Goal: Information Seeking & Learning: Learn about a topic

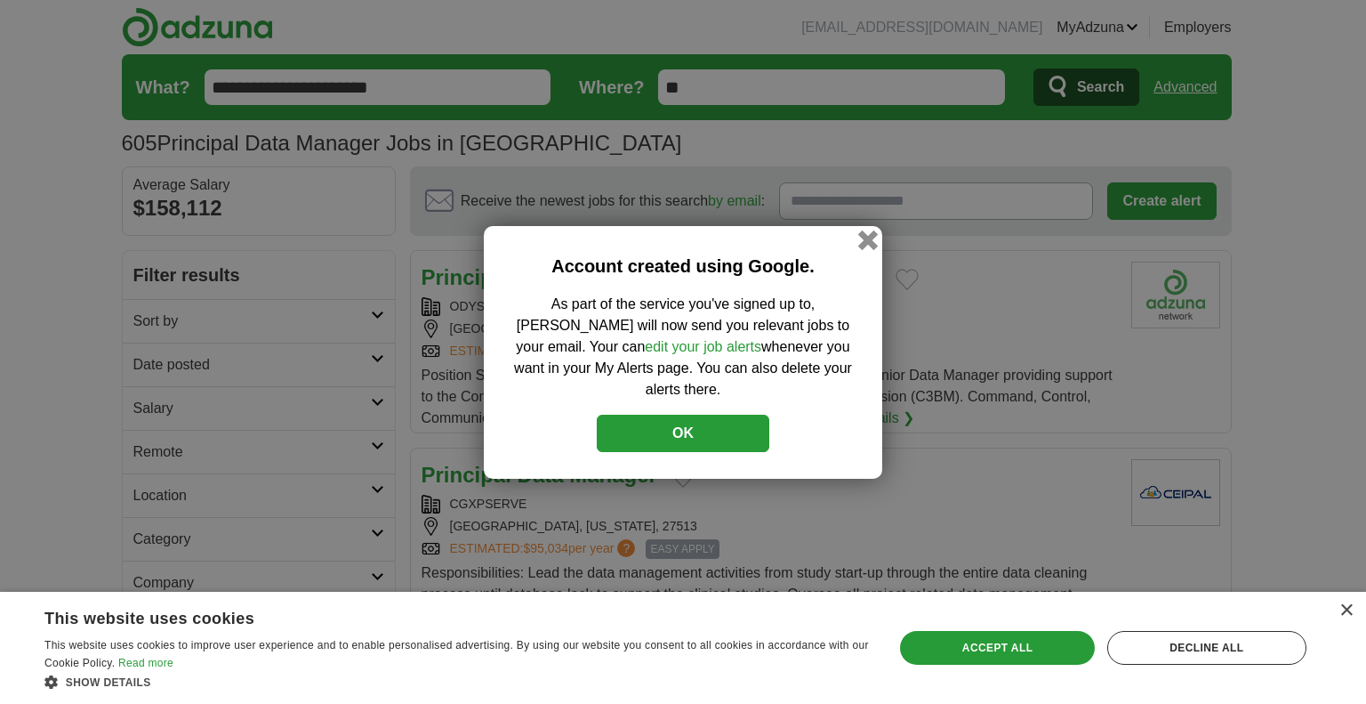
click at [869, 249] on button "button" at bounding box center [869, 240] width 20 height 20
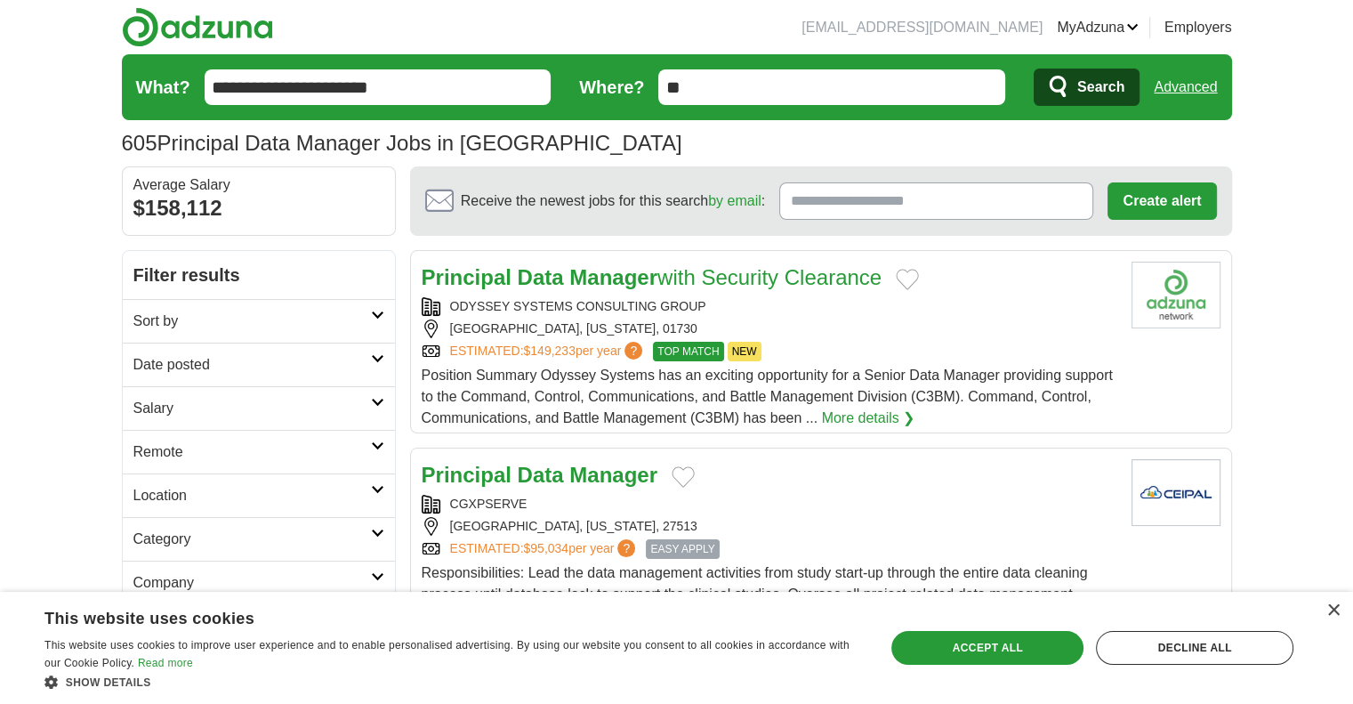
click at [0, 0] on link "Alerts" at bounding box center [0, 0] width 0 height 0
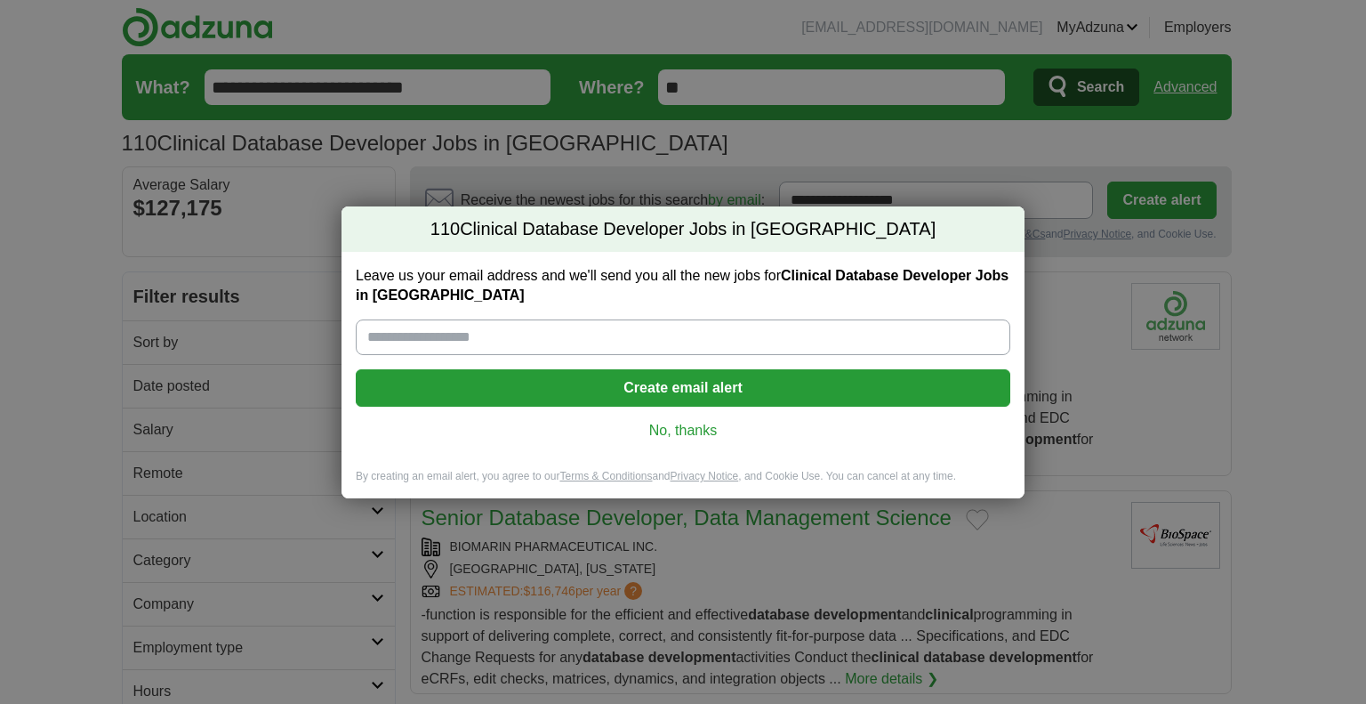
click at [701, 431] on link "No, thanks" at bounding box center [683, 431] width 626 height 20
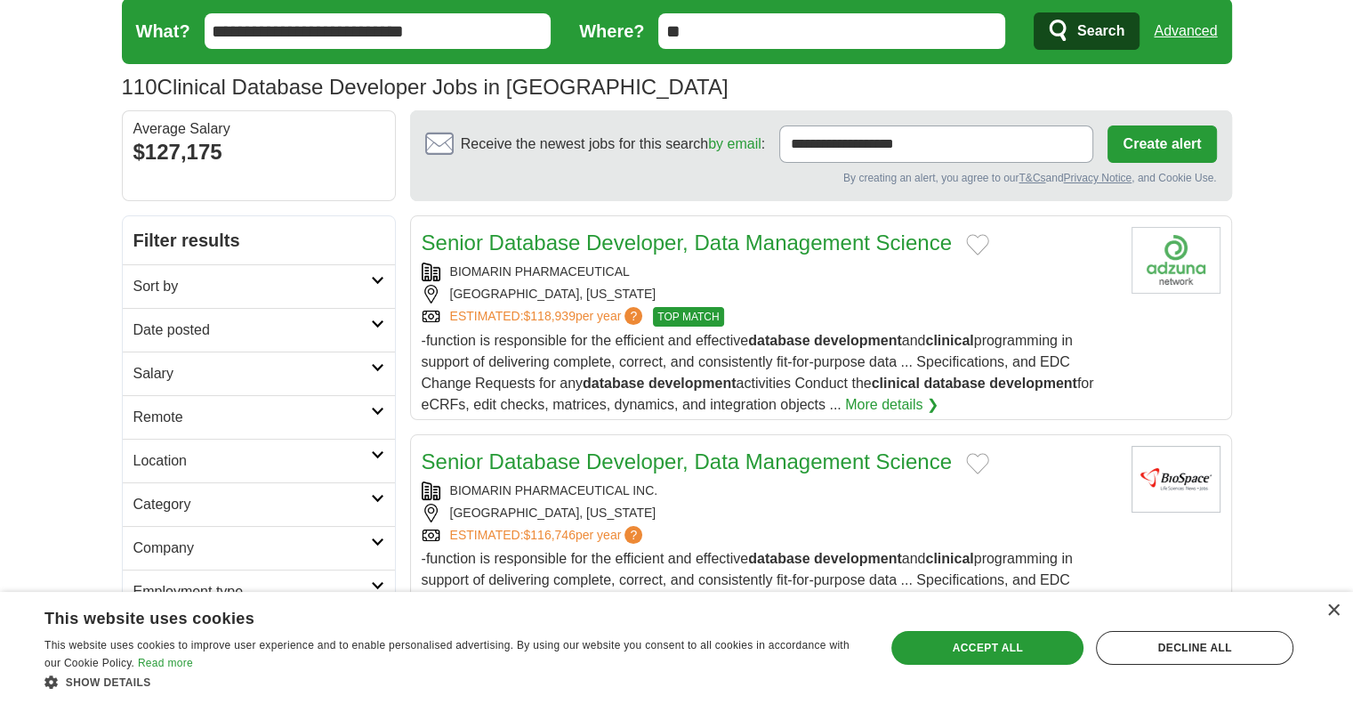
scroll to position [57, 0]
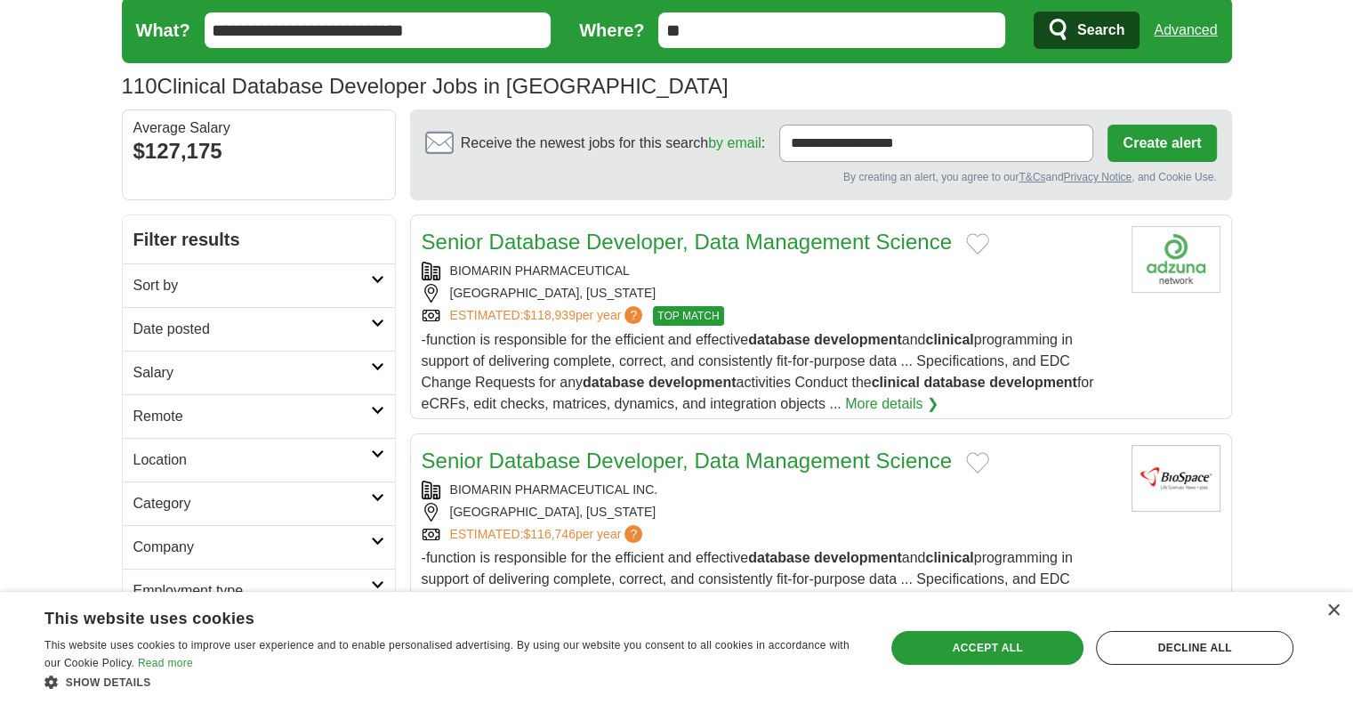
click at [878, 238] on link "Senior Database Developer, Data Management Science" at bounding box center [687, 242] width 530 height 24
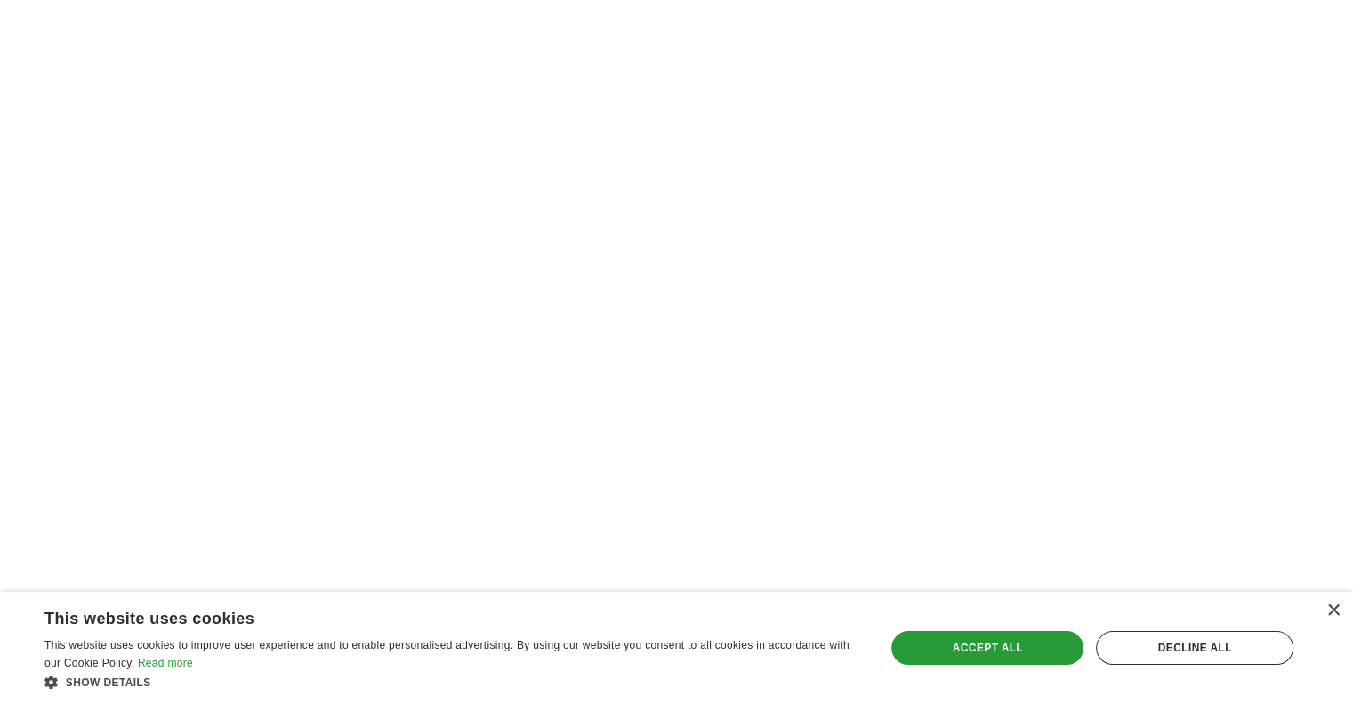
scroll to position [2929, 0]
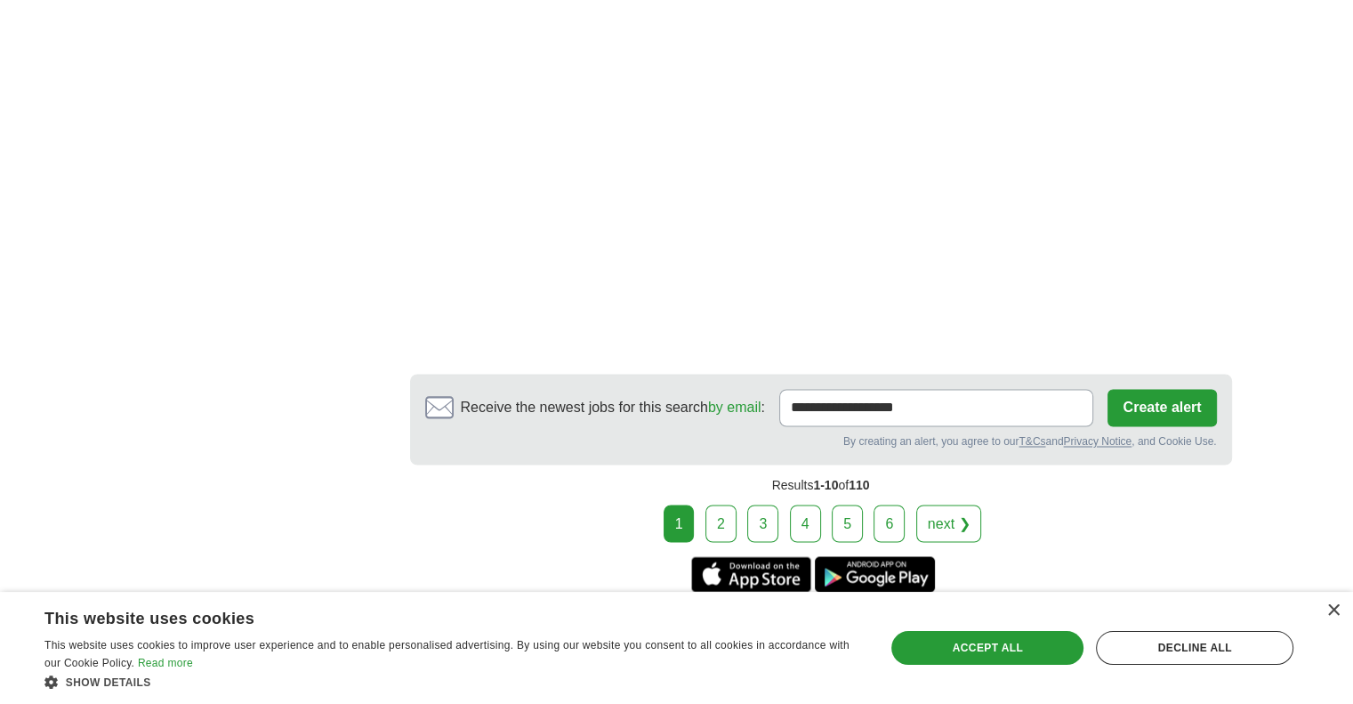
click at [730, 504] on link "2" at bounding box center [720, 522] width 31 height 37
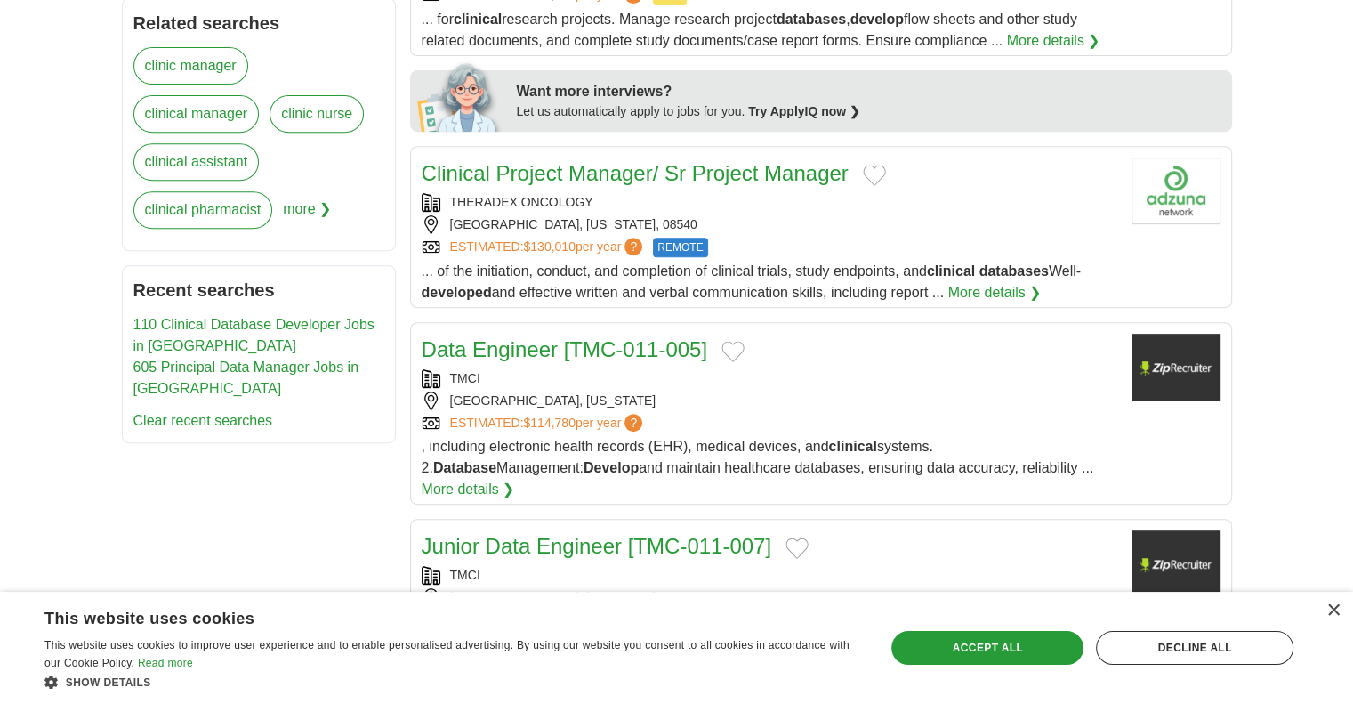
scroll to position [648, 0]
